Goal: Find specific page/section: Find specific page/section

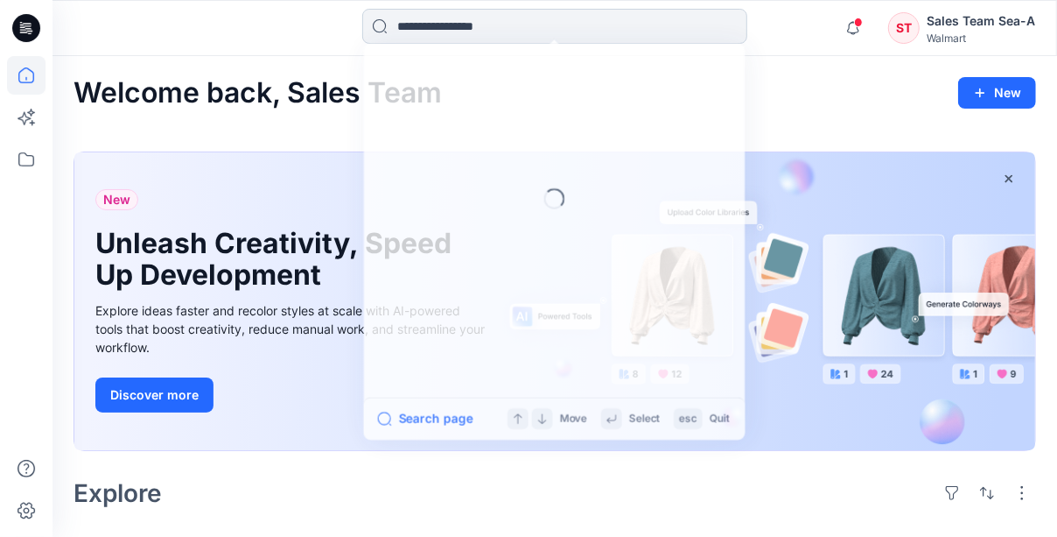
click at [530, 32] on input at bounding box center [554, 26] width 385 height 35
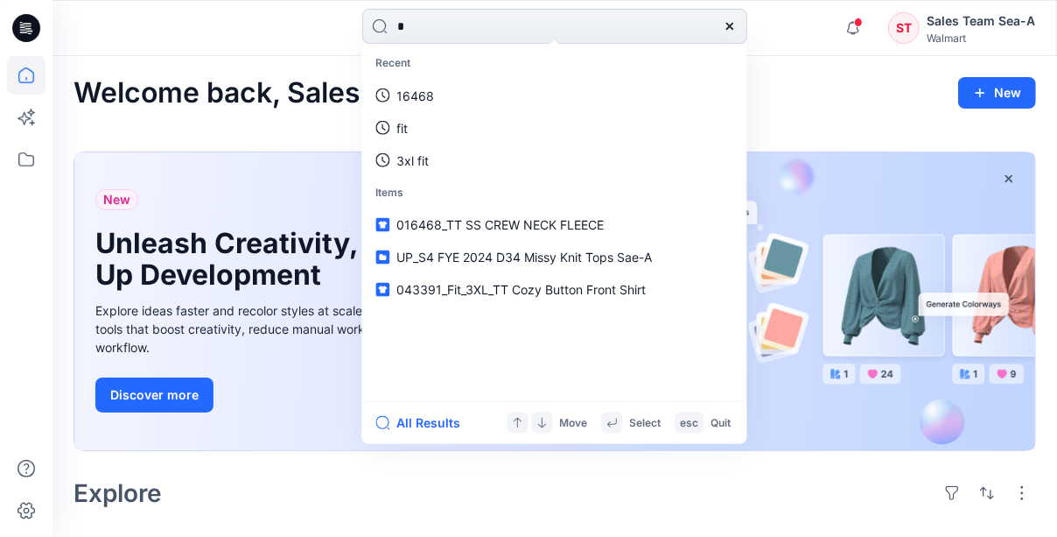
type input "**"
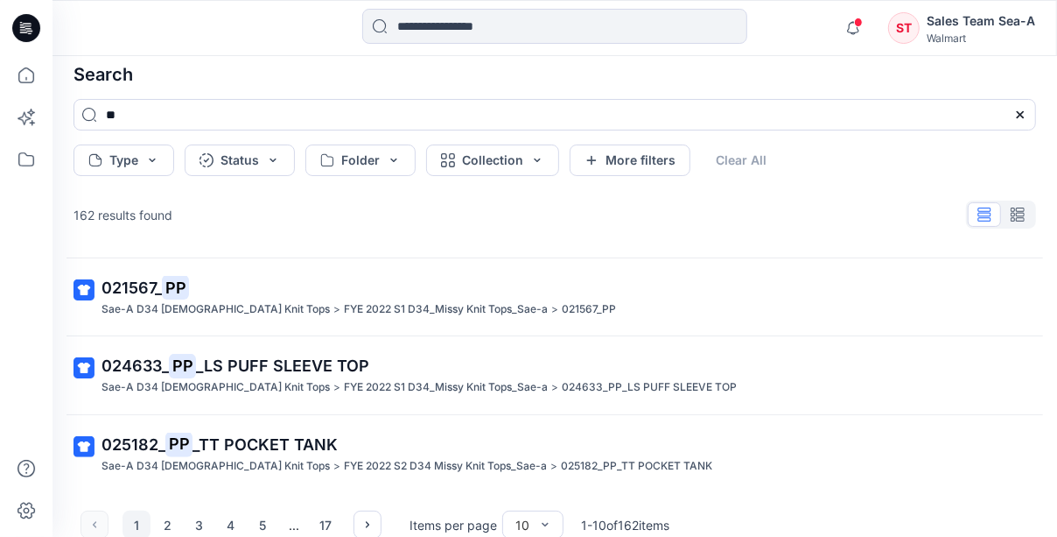
scroll to position [56, 0]
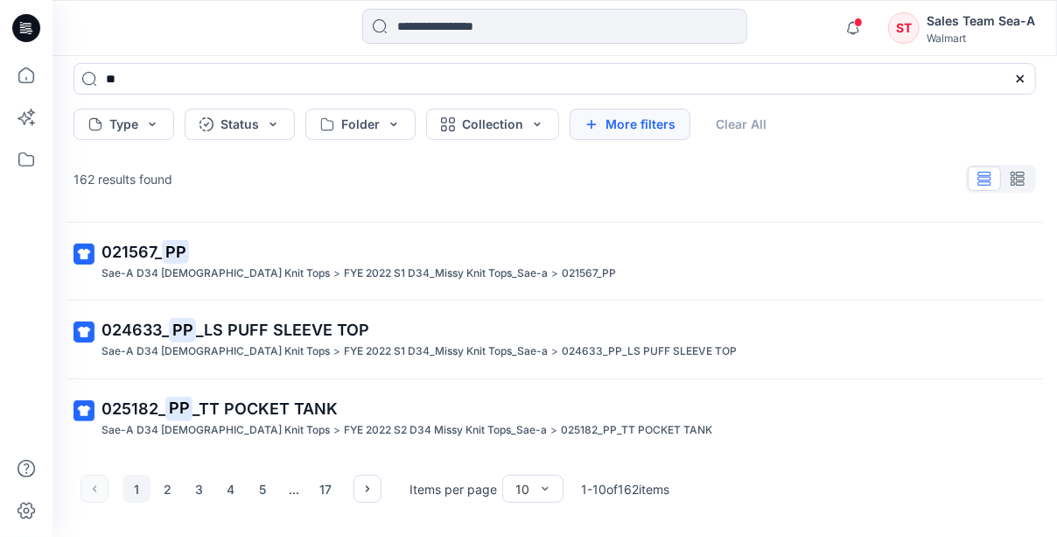
click at [585, 123] on icon "button" at bounding box center [592, 124] width 14 height 14
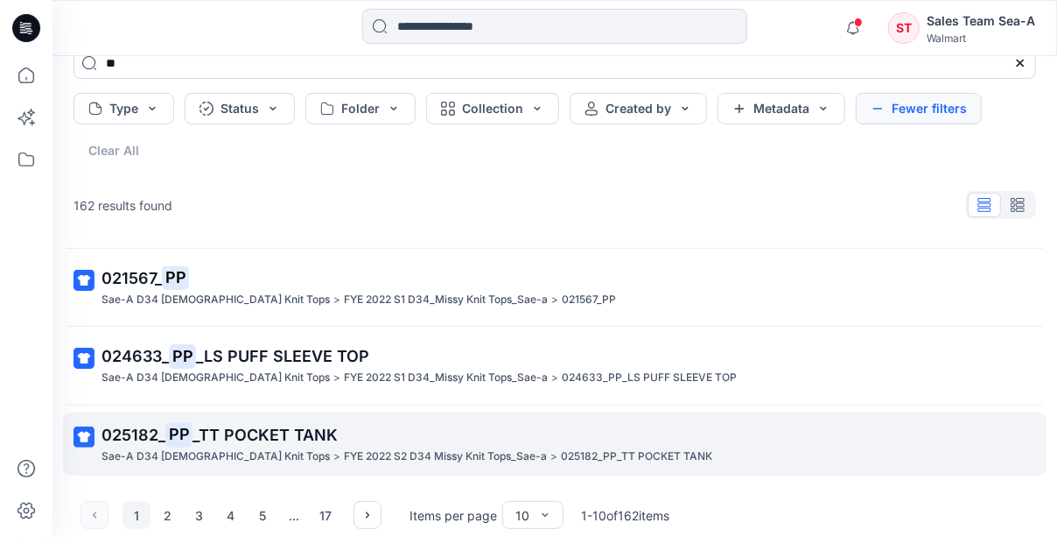
scroll to position [98, 0]
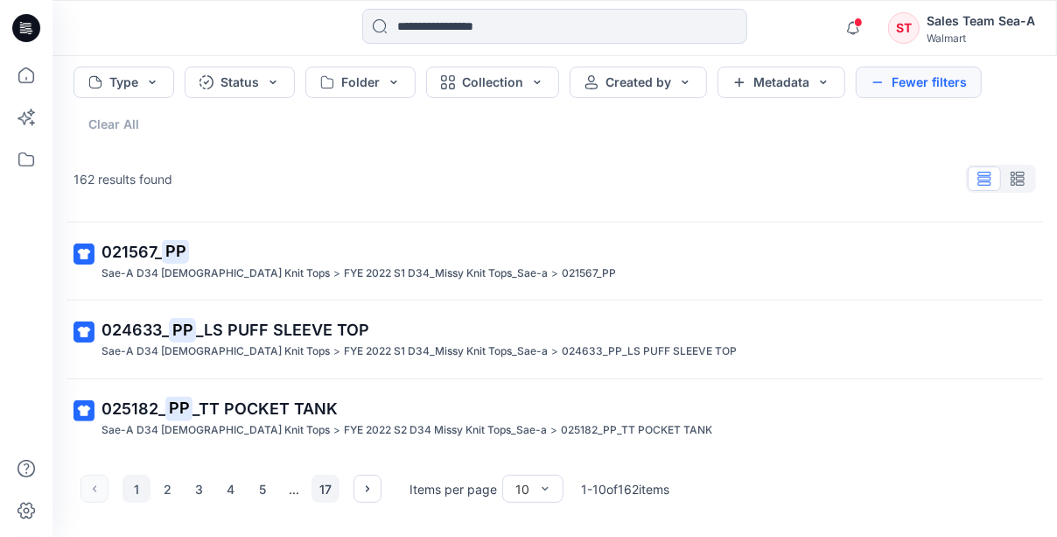
click at [325, 489] on button "17" at bounding box center [326, 488] width 28 height 28
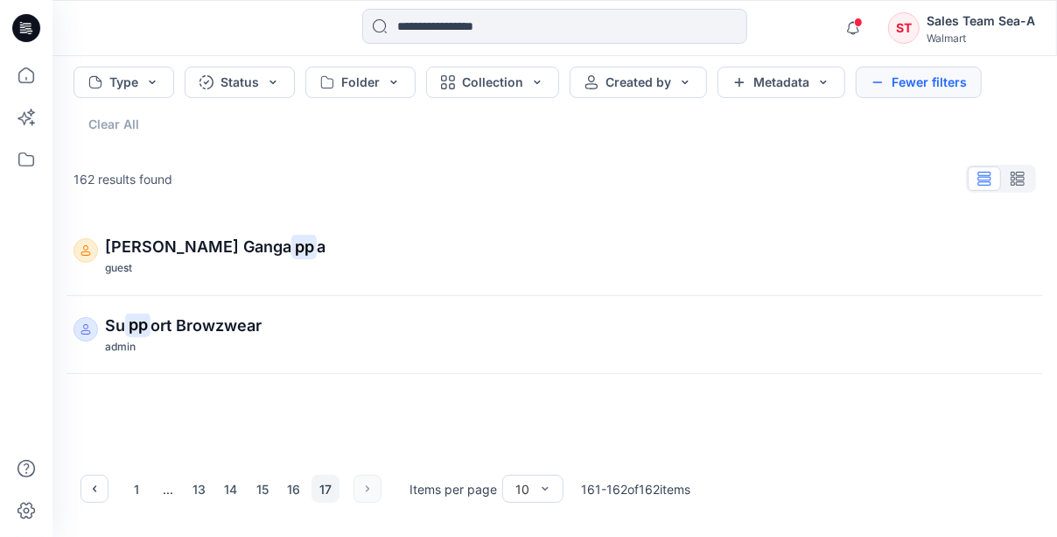
scroll to position [0, 0]
click at [274, 485] on button "15" at bounding box center [263, 488] width 28 height 28
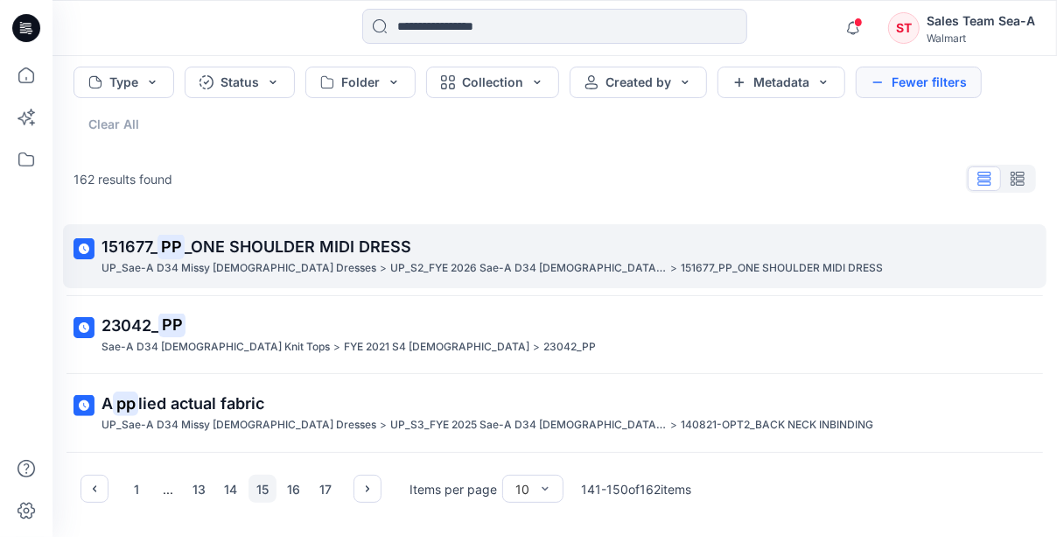
click at [259, 237] on span "_ONE SHOULDER MIDI DRESS" at bounding box center [298, 246] width 227 height 18
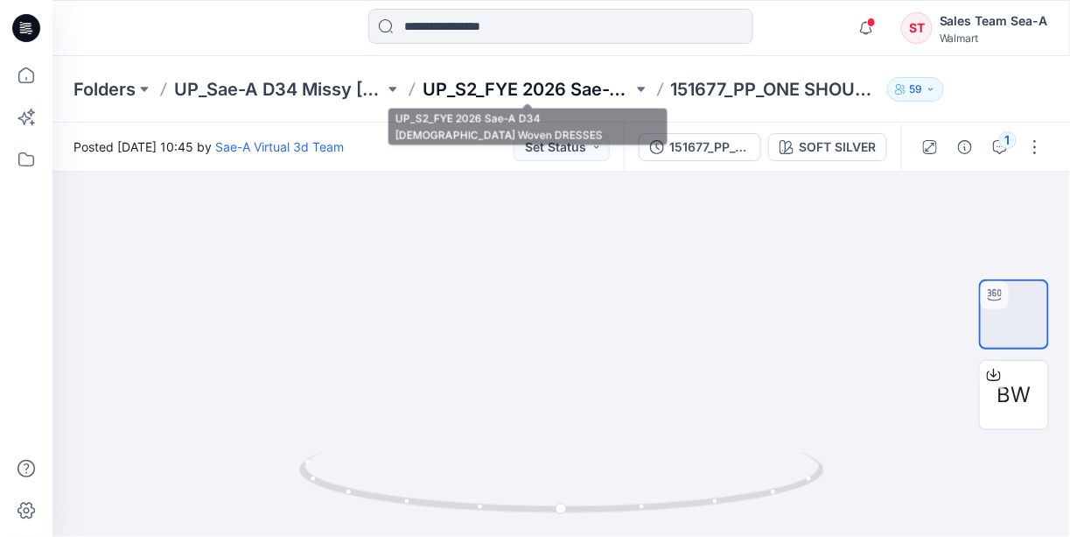
click at [589, 85] on p "UP_S2_FYE 2026 Sae-A D34 [DEMOGRAPHIC_DATA] Woven DRESSES" at bounding box center [528, 89] width 210 height 25
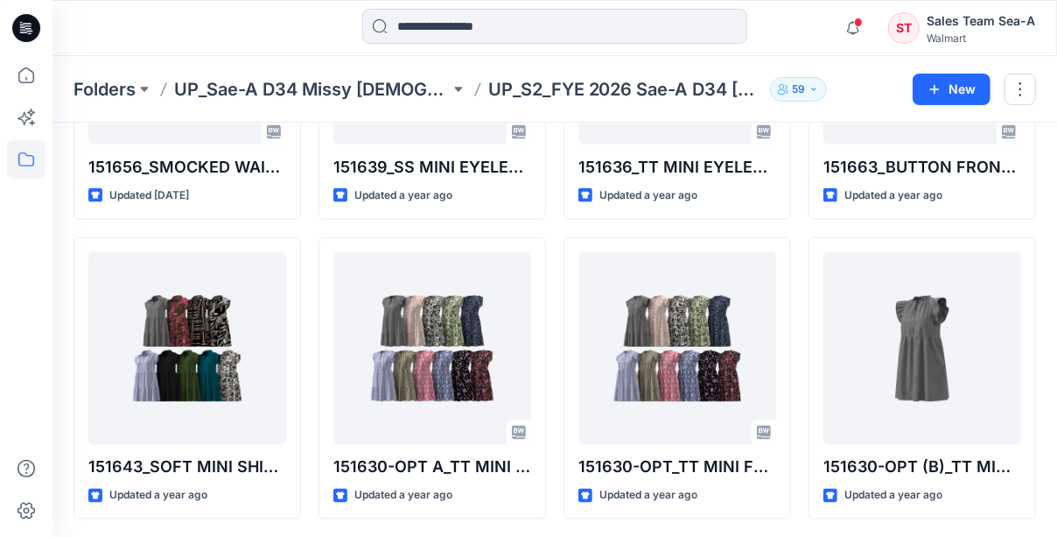
scroll to position [1498, 0]
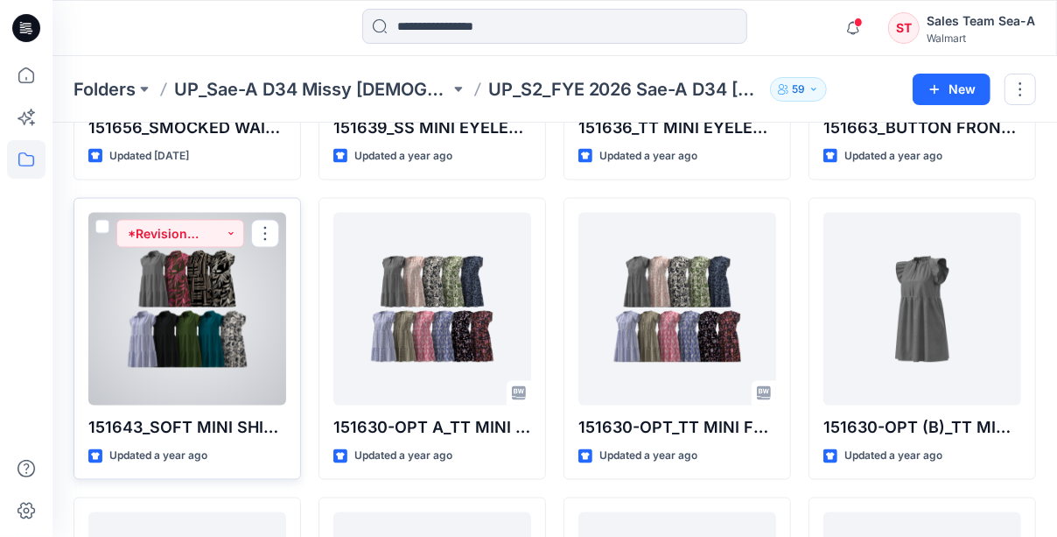
click at [259, 381] on div at bounding box center [187, 309] width 198 height 193
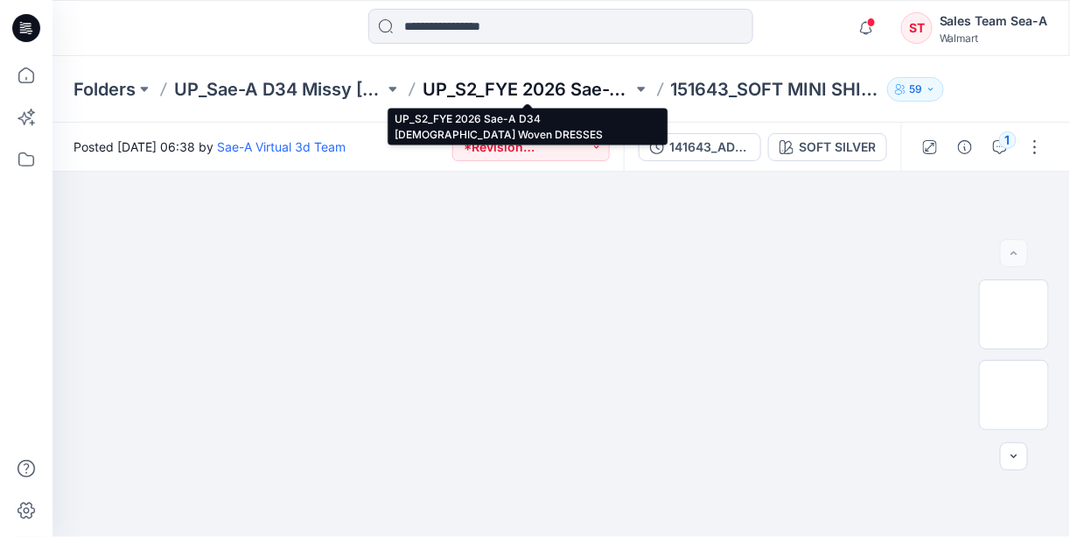
click at [576, 84] on p "UP_S2_FYE 2026 Sae-A D34 [DEMOGRAPHIC_DATA] Woven DRESSES" at bounding box center [528, 89] width 210 height 25
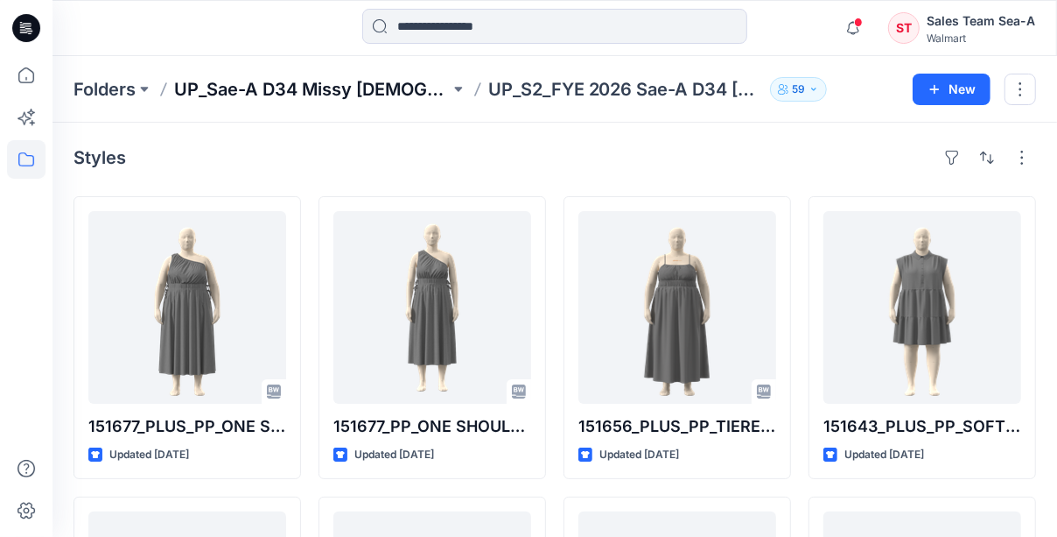
click at [331, 86] on p "UP_Sae-A D34 Missy [DEMOGRAPHIC_DATA] Dresses" at bounding box center [312, 89] width 276 height 25
